Goal: Transaction & Acquisition: Purchase product/service

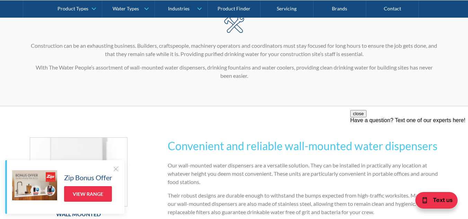
scroll to position [35, 0]
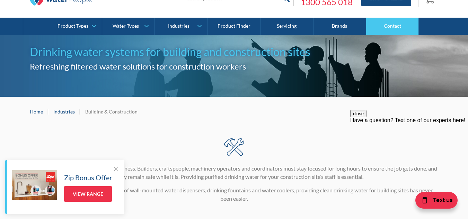
click at [400, 26] on link "Contact" at bounding box center [392, 26] width 53 height 17
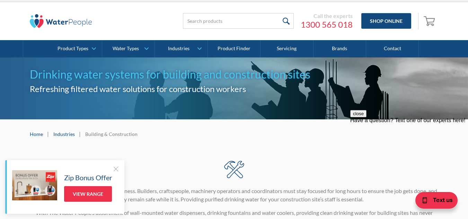
scroll to position [0, 0]
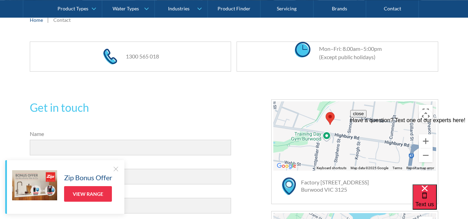
drag, startPoint x: 347, startPoint y: 136, endPoint x: 318, endPoint y: 112, distance: 37.5
click at [318, 112] on div at bounding box center [354, 136] width 163 height 69
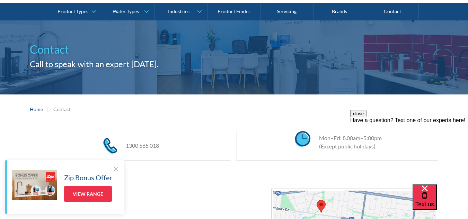
scroll to position [46, 0]
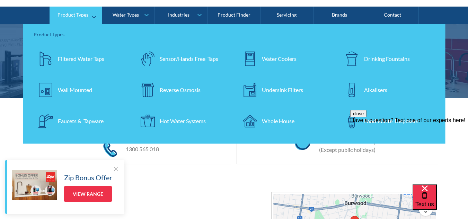
click at [370, 61] on div "Drinking Fountains" at bounding box center [387, 59] width 46 height 8
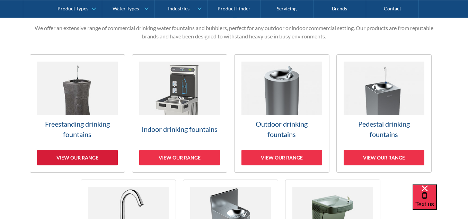
click at [80, 158] on div "View our range" at bounding box center [77, 158] width 81 height 16
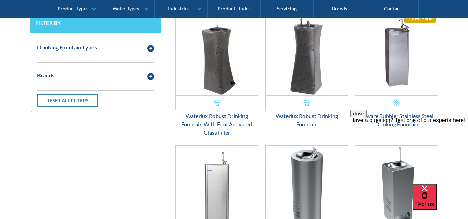
scroll to position [292, 0]
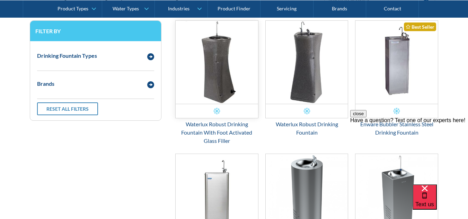
click at [216, 74] on img "Email Form 3" at bounding box center [217, 62] width 83 height 83
click at [309, 73] on img "Email Form 3" at bounding box center [307, 62] width 83 height 83
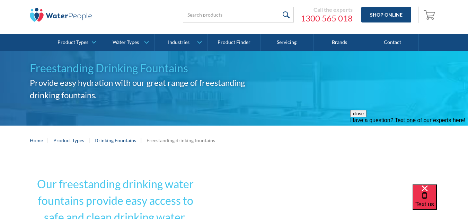
scroll to position [0, 0]
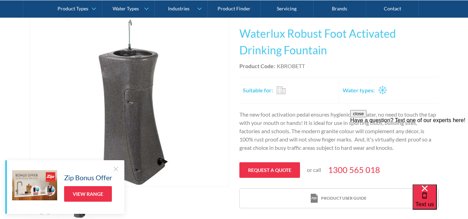
scroll to position [139, 0]
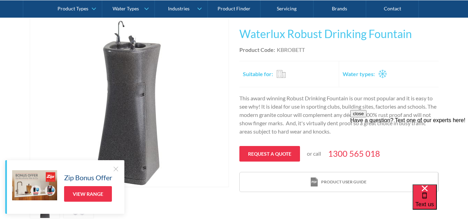
click at [446, 52] on div "Play video Fits Most Brands Best Seller No items found. This tap design is incl…" at bounding box center [234, 118] width 468 height 221
click at [367, 118] on button "close" at bounding box center [358, 113] width 16 height 7
